Goal: Task Accomplishment & Management: Use online tool/utility

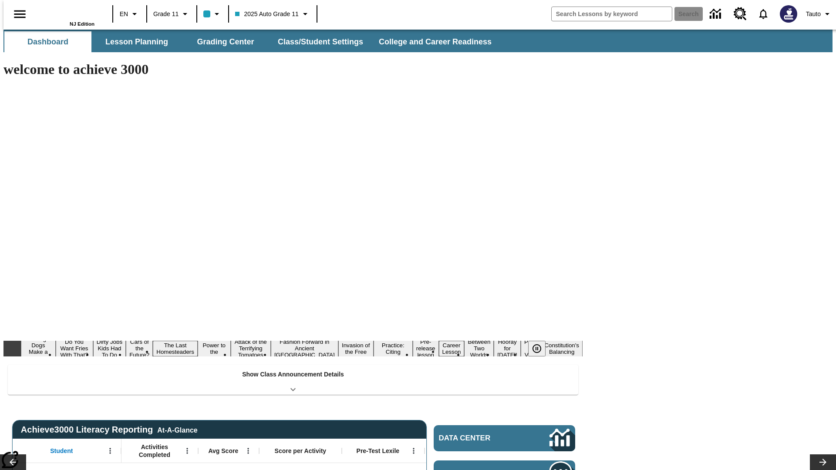
type input "-1"
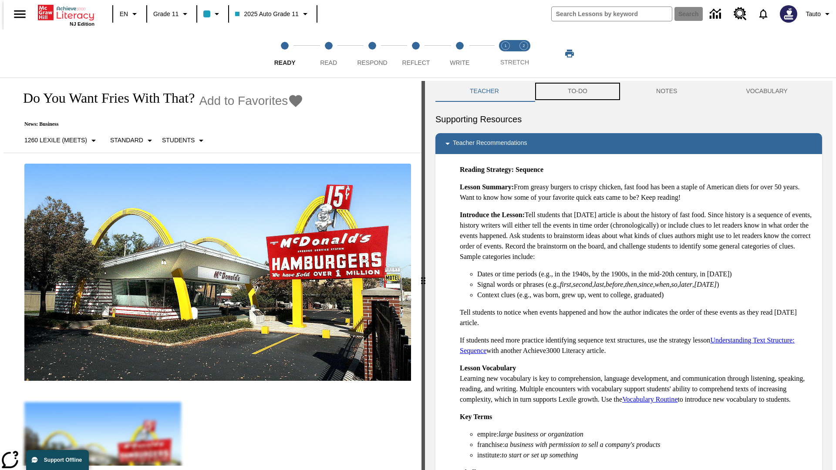
click at [577, 91] on button "TO-DO" at bounding box center [577, 91] width 88 height 21
